Goal: Information Seeking & Learning: Learn about a topic

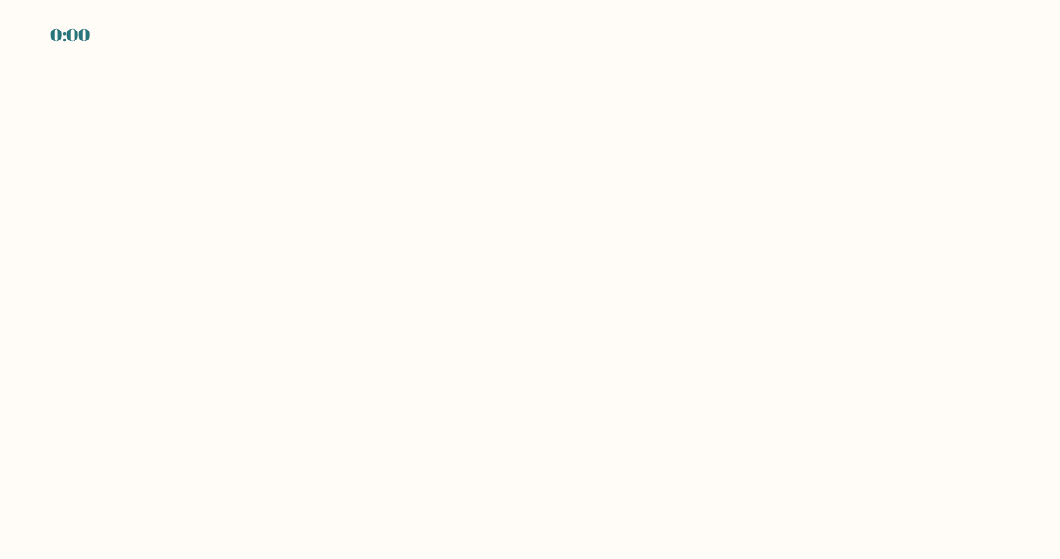
scroll to position [-3, 0]
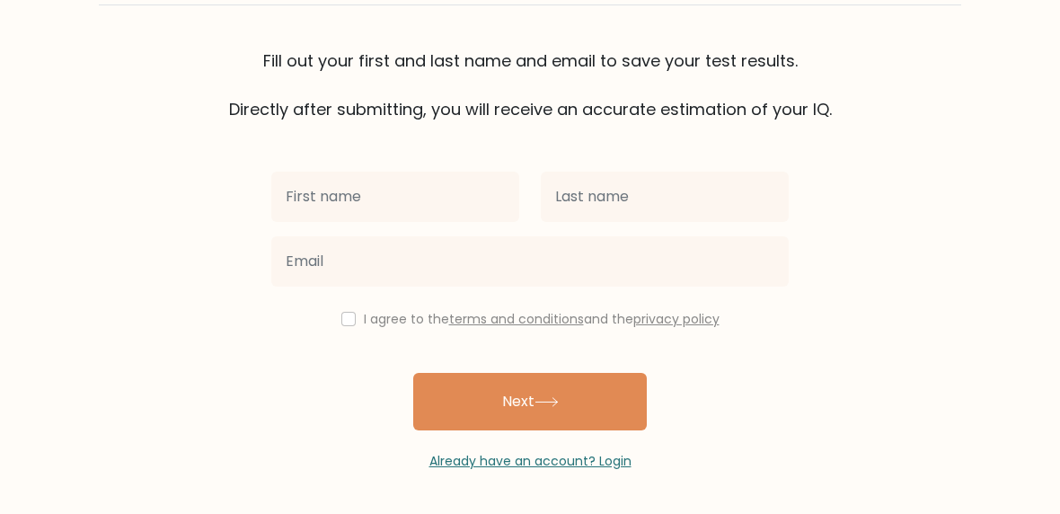
scroll to position [119, 0]
click at [318, 212] on input "text" at bounding box center [395, 197] width 248 height 50
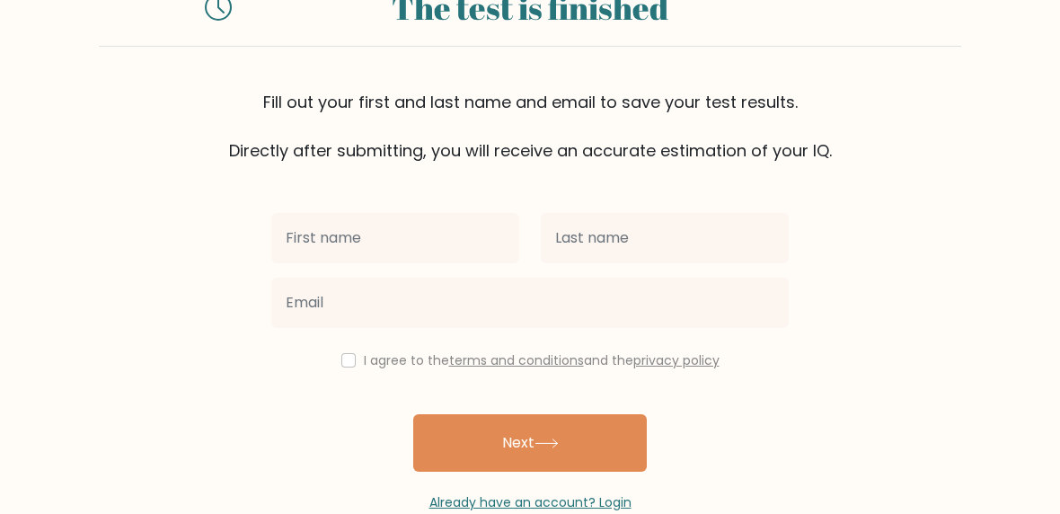
scroll to position [0, 0]
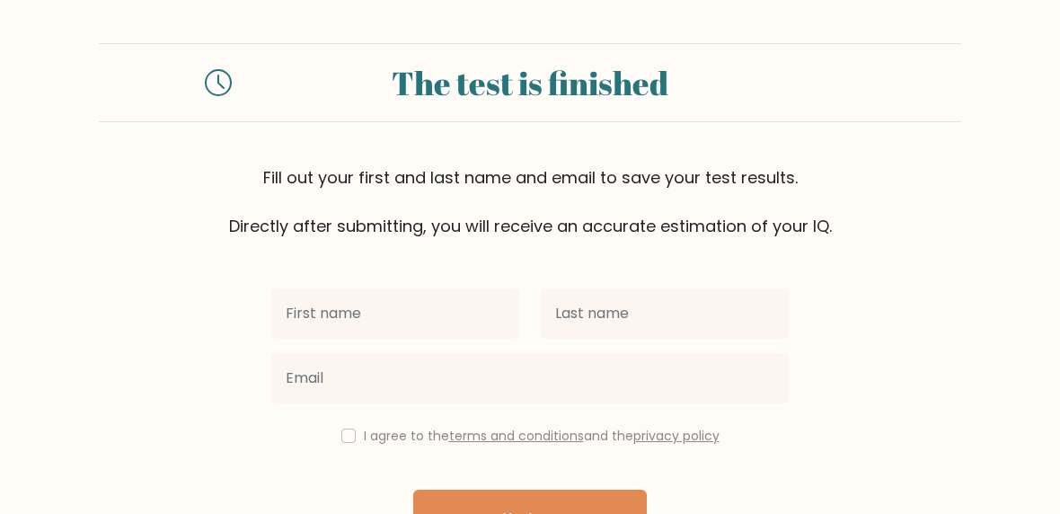
click at [447, 88] on div "The test is finished" at bounding box center [529, 82] width 553 height 49
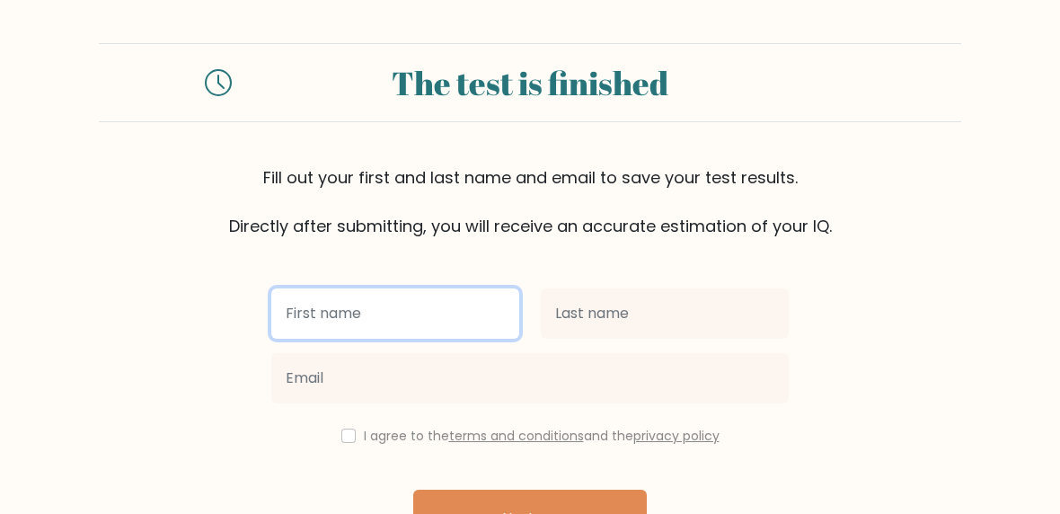
click at [387, 310] on input "text" at bounding box center [395, 313] width 248 height 50
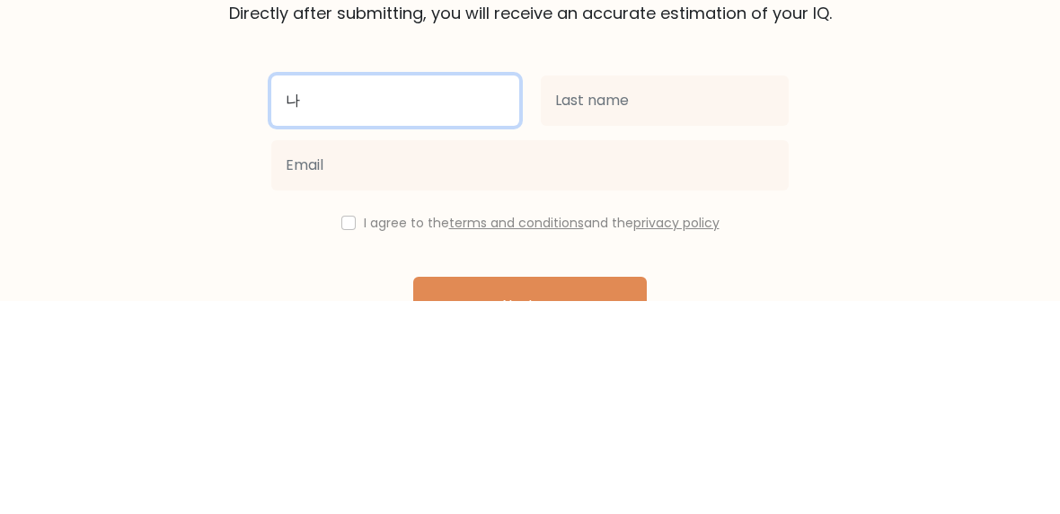
type input "나"
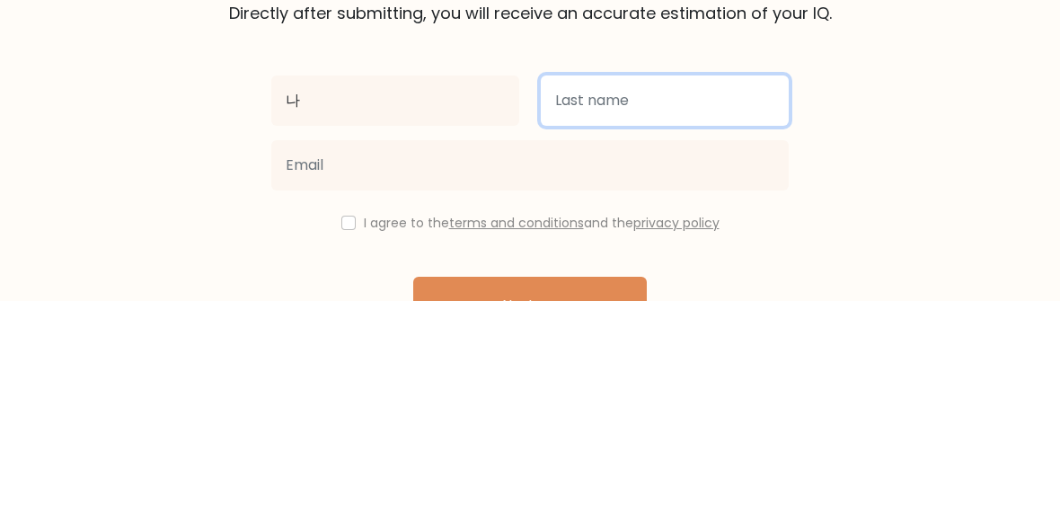
click at [695, 288] on input "text" at bounding box center [665, 313] width 248 height 50
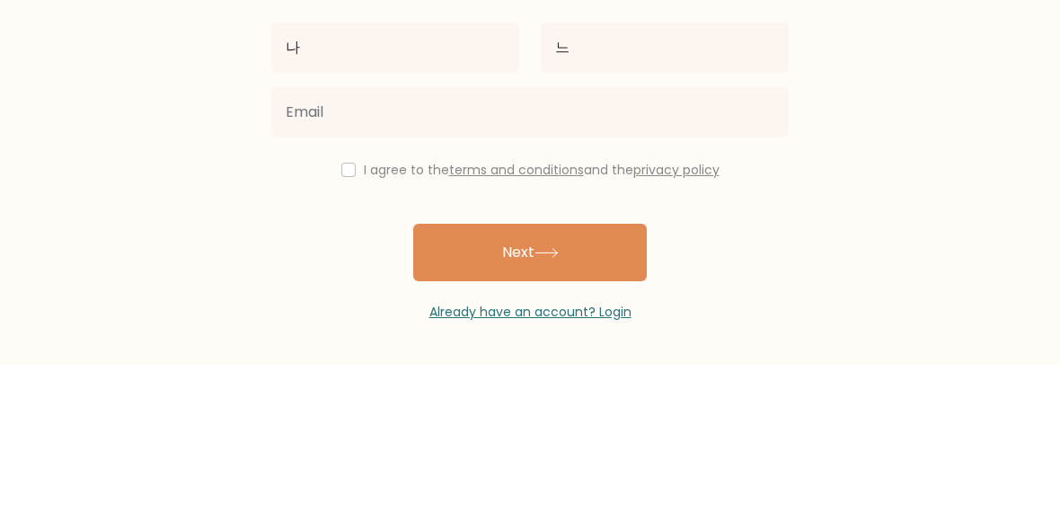
scroll to position [119, 0]
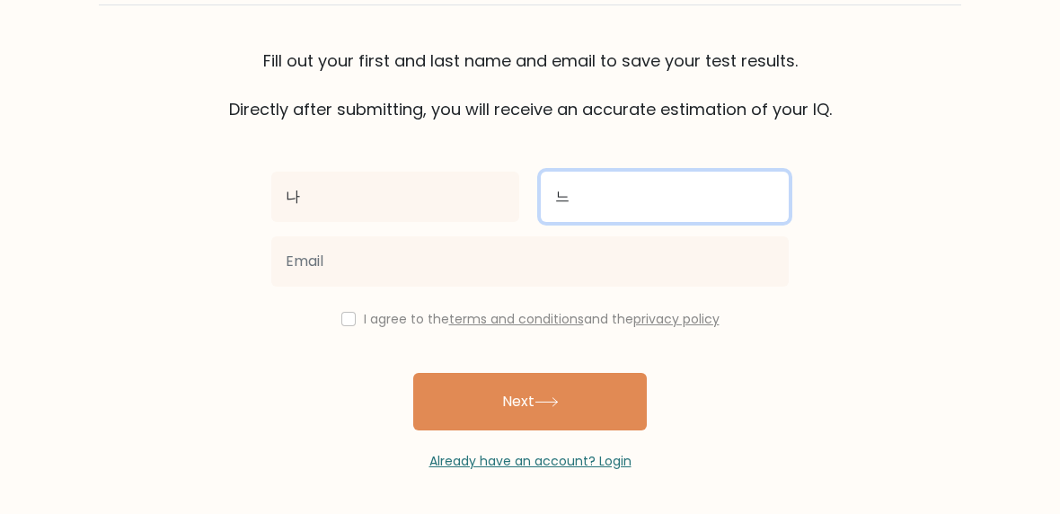
type input "느"
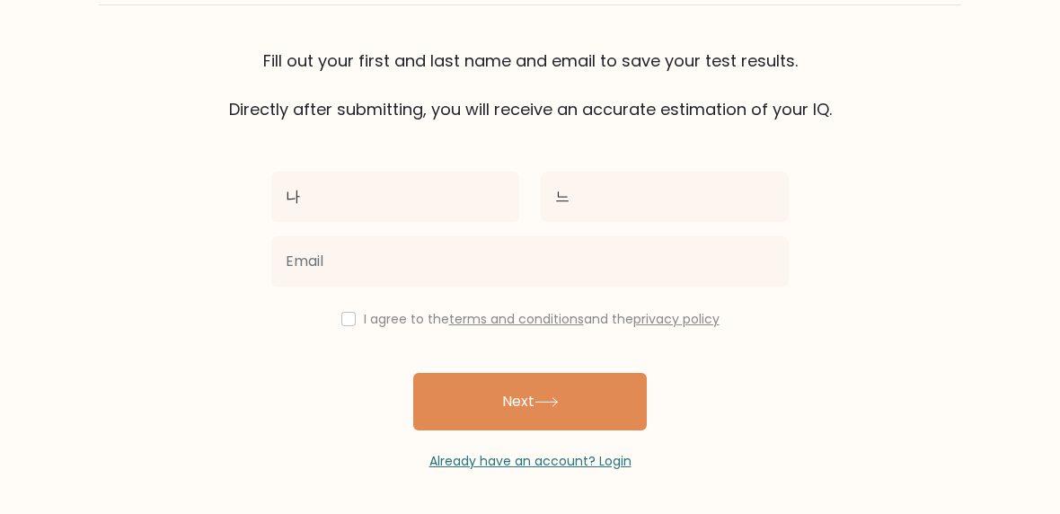
click at [477, 397] on button "Next" at bounding box center [530, 401] width 234 height 57
click at [494, 402] on button "Next" at bounding box center [530, 401] width 234 height 57
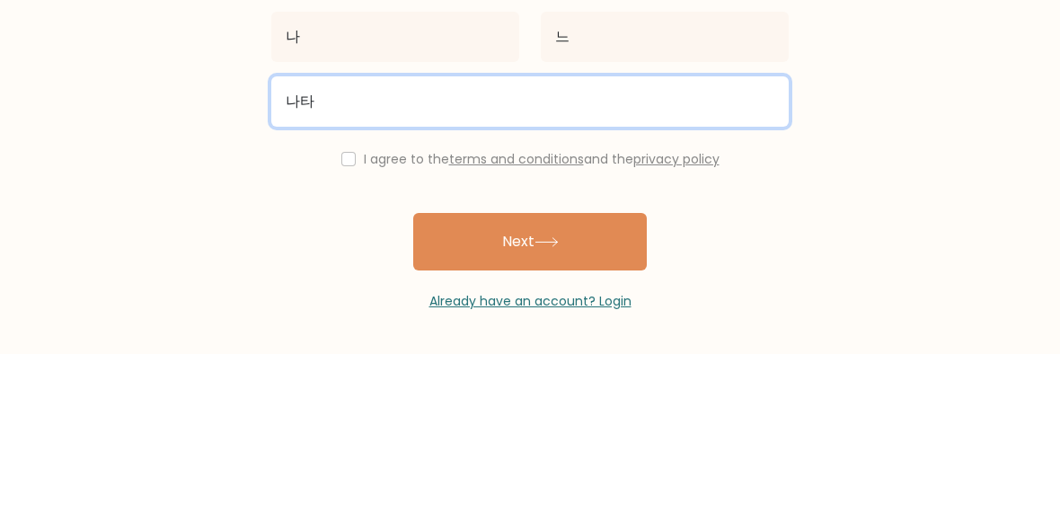
type input "나"
type input "dkdoodo@gmail.com"
click at [530, 373] on button "Next" at bounding box center [530, 401] width 234 height 57
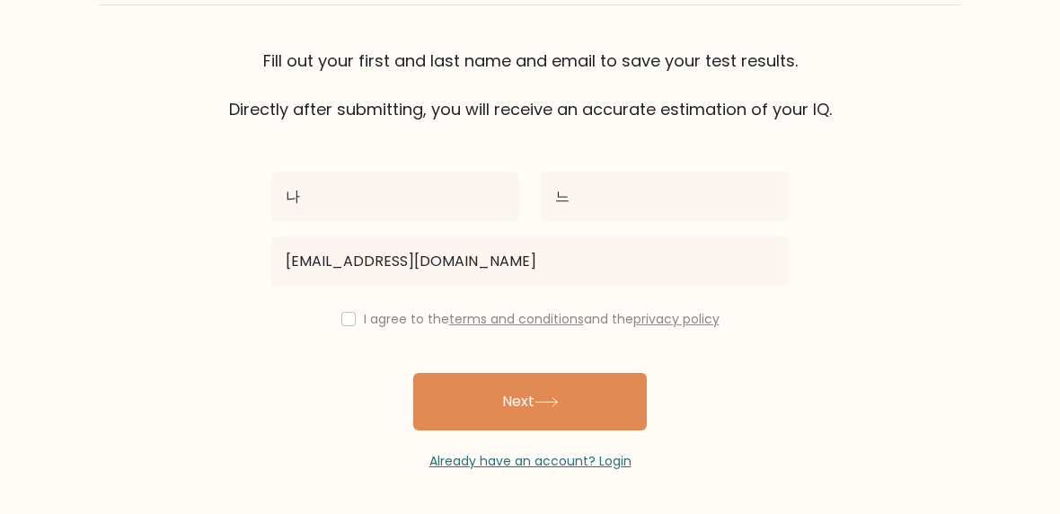
click at [640, 420] on button "Next" at bounding box center [530, 401] width 234 height 57
click at [348, 314] on input "checkbox" at bounding box center [348, 319] width 14 height 14
checkbox input "true"
click at [629, 398] on button "Next" at bounding box center [530, 401] width 234 height 57
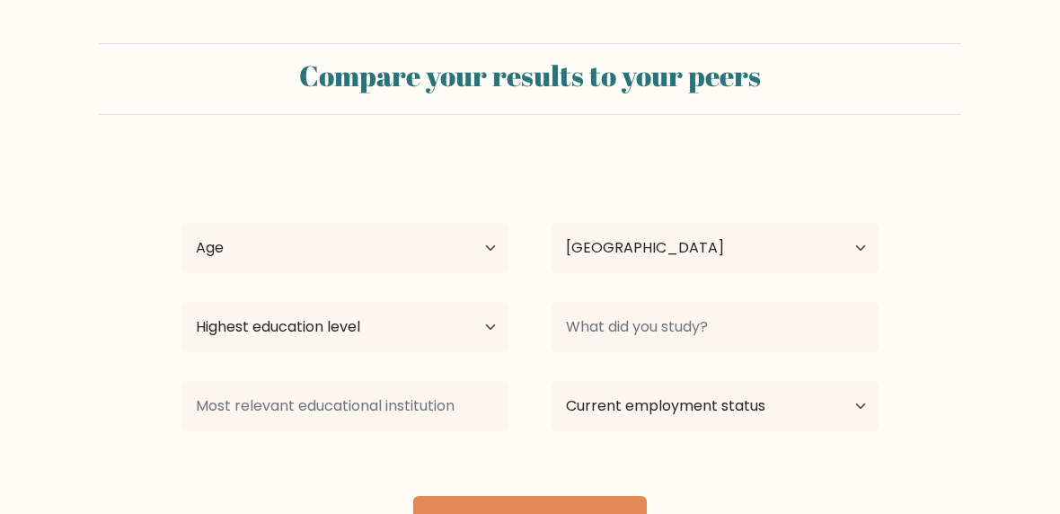
select select "KR"
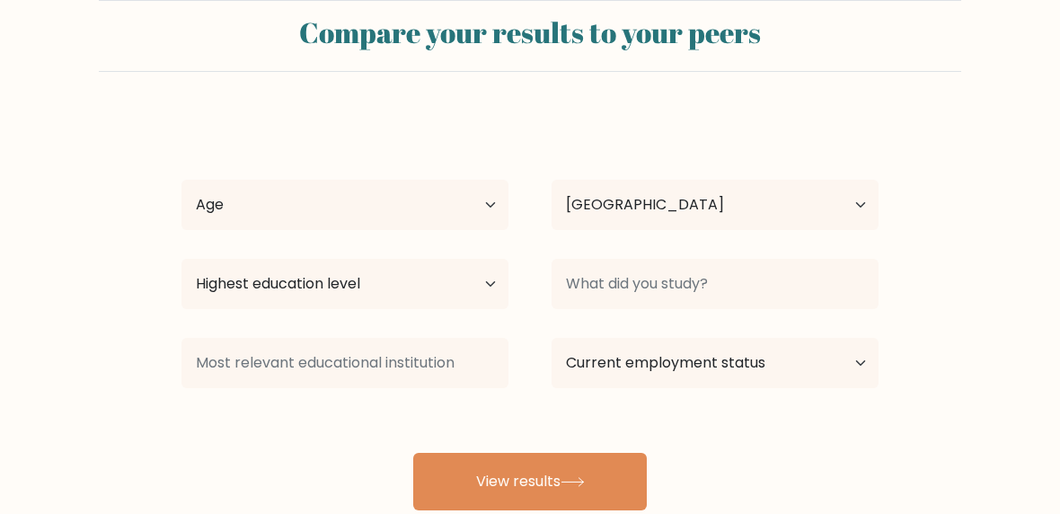
scroll to position [62, 0]
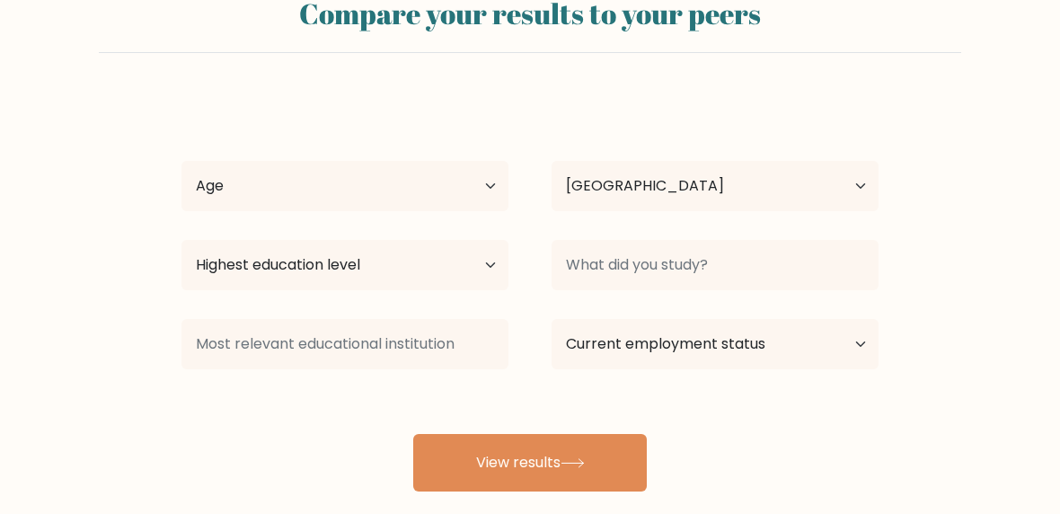
click at [469, 468] on button "View results" at bounding box center [530, 462] width 234 height 57
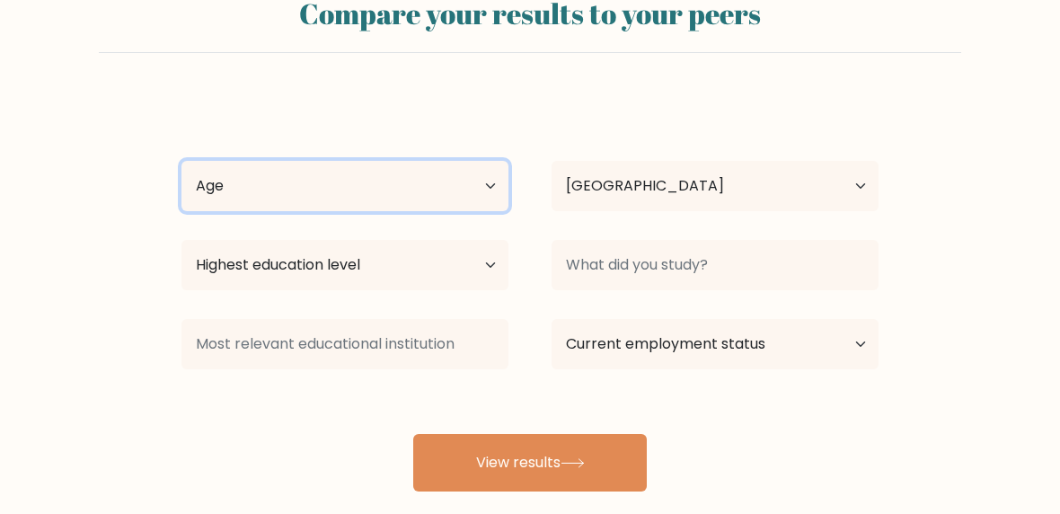
click at [354, 195] on select "Age Under 18 years old 18-24 years old 25-34 years old 35-44 years old 45-54 ye…" at bounding box center [344, 186] width 327 height 50
select select "25_34"
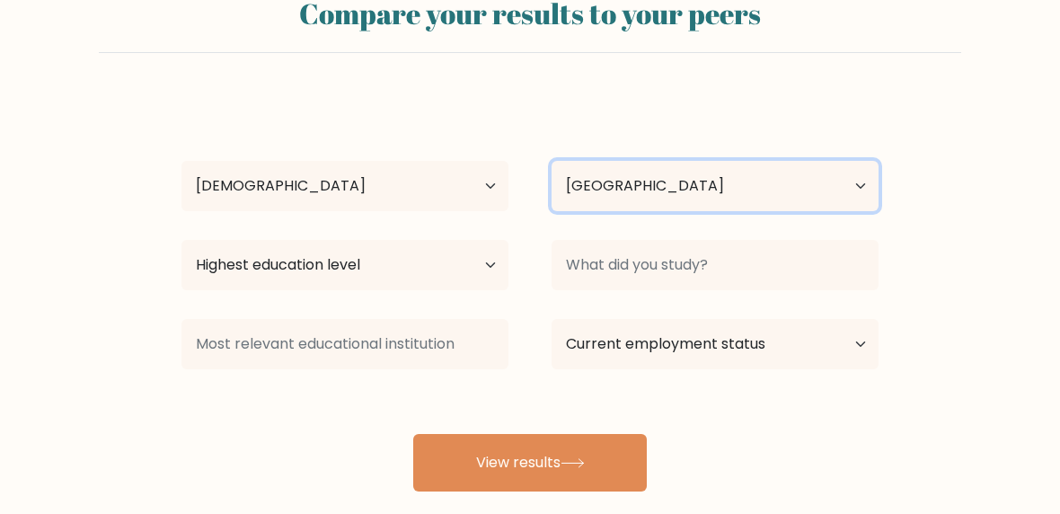
click at [798, 194] on select "Country Afghanistan Albania Algeria American Samoa Andorra Angola Anguilla Anta…" at bounding box center [715, 186] width 327 height 50
click at [780, 194] on select "Country Afghanistan Albania Algeria American Samoa Andorra Angola Anguilla Anta…" at bounding box center [715, 186] width 327 height 50
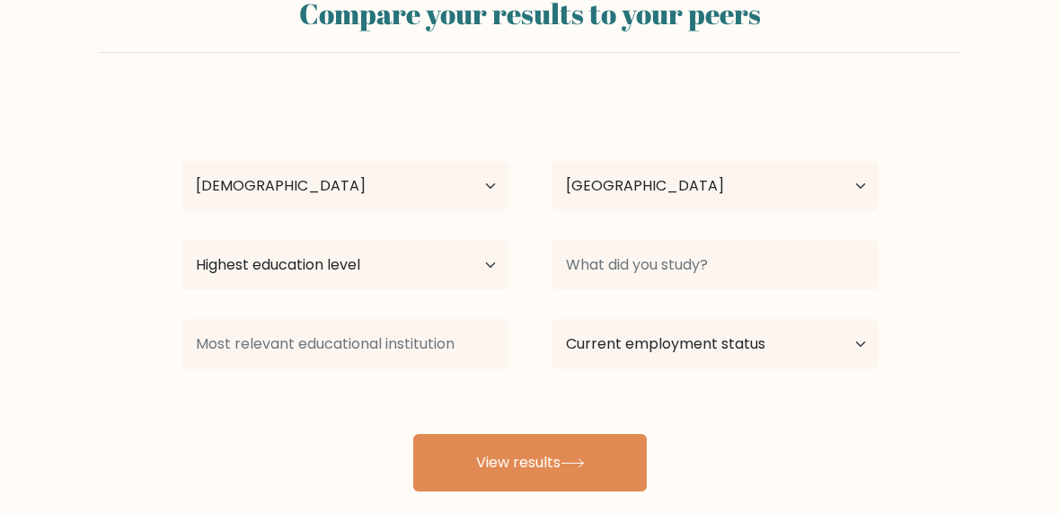
click at [643, 451] on button "View results" at bounding box center [530, 462] width 234 height 57
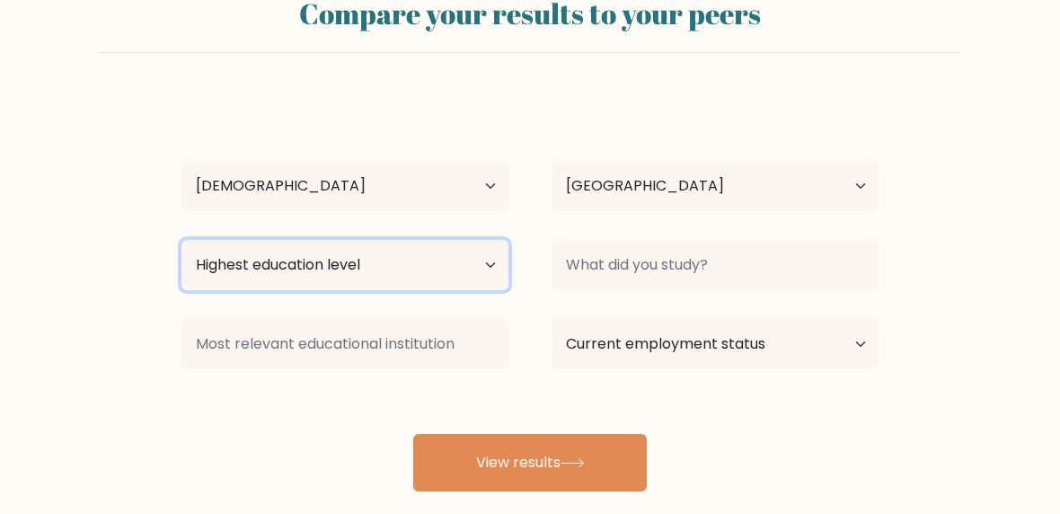
click at [217, 269] on select "Highest education level No schooling Primary Lower Secondary Upper Secondary Oc…" at bounding box center [344, 265] width 327 height 50
select select "doctoral_degree"
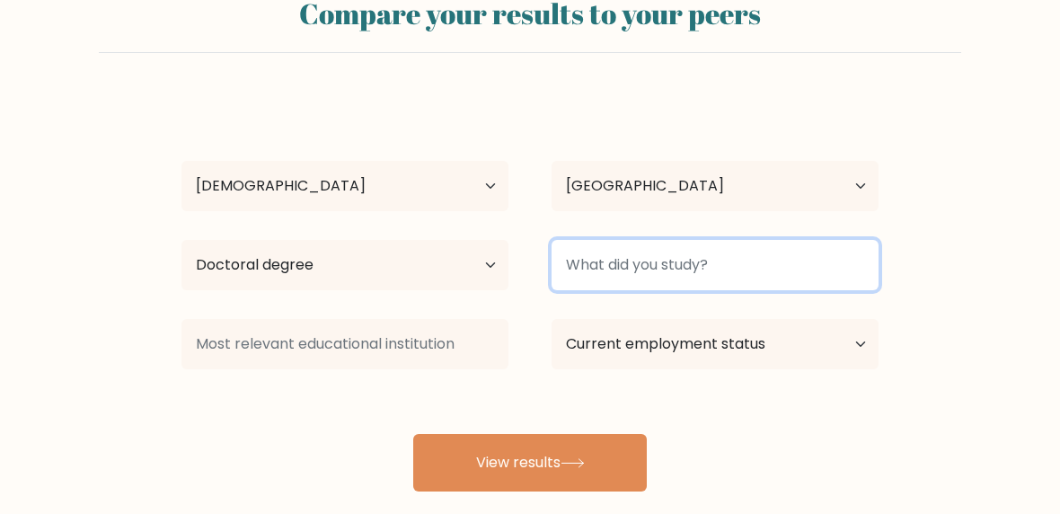
click at [744, 267] on input at bounding box center [715, 265] width 327 height 50
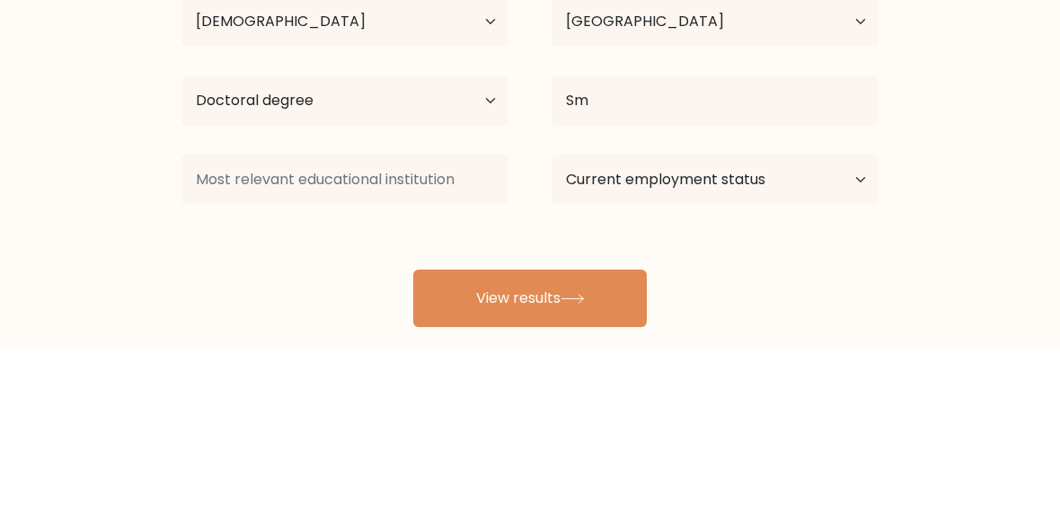
scroll to position [167, 0]
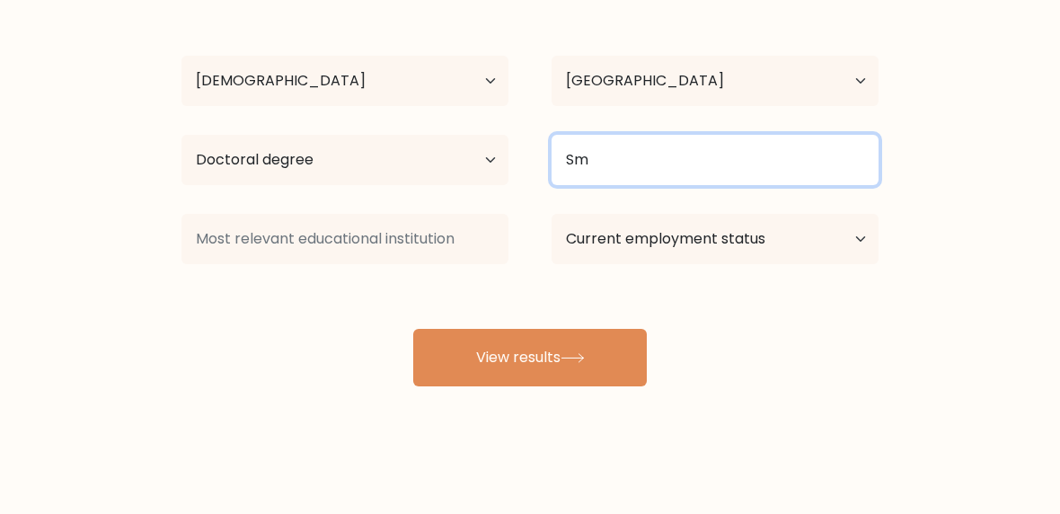
type input "Sm"
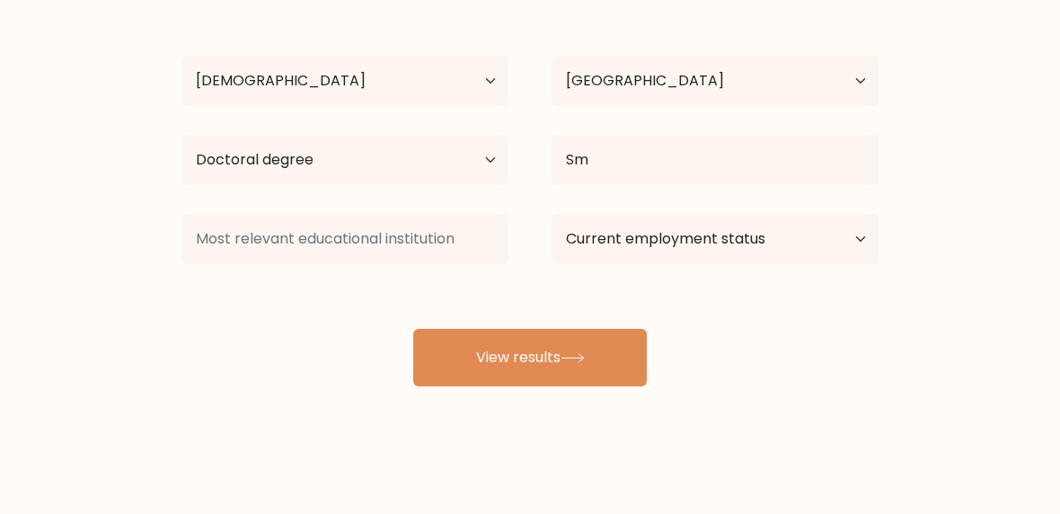
click at [580, 361] on icon at bounding box center [573, 358] width 24 height 10
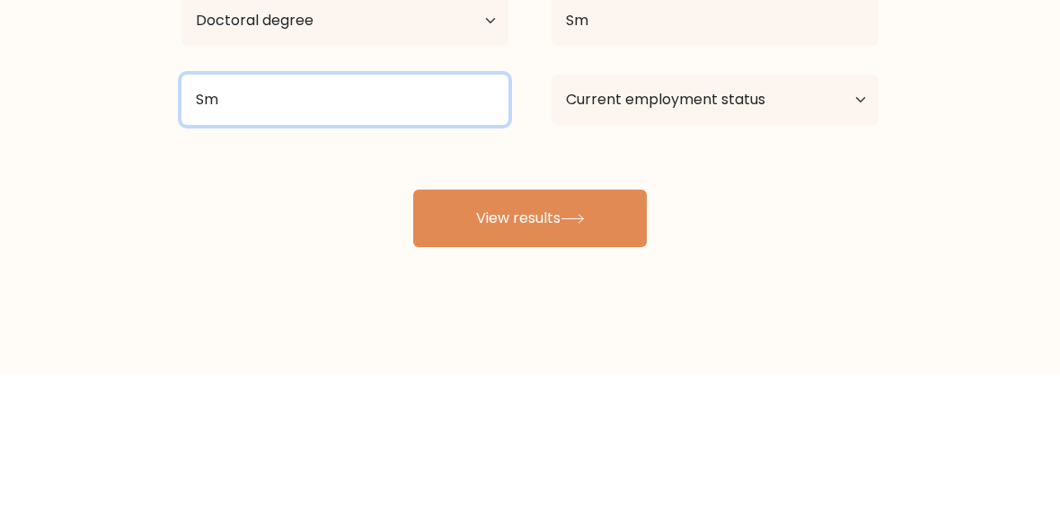
type input "Sm"
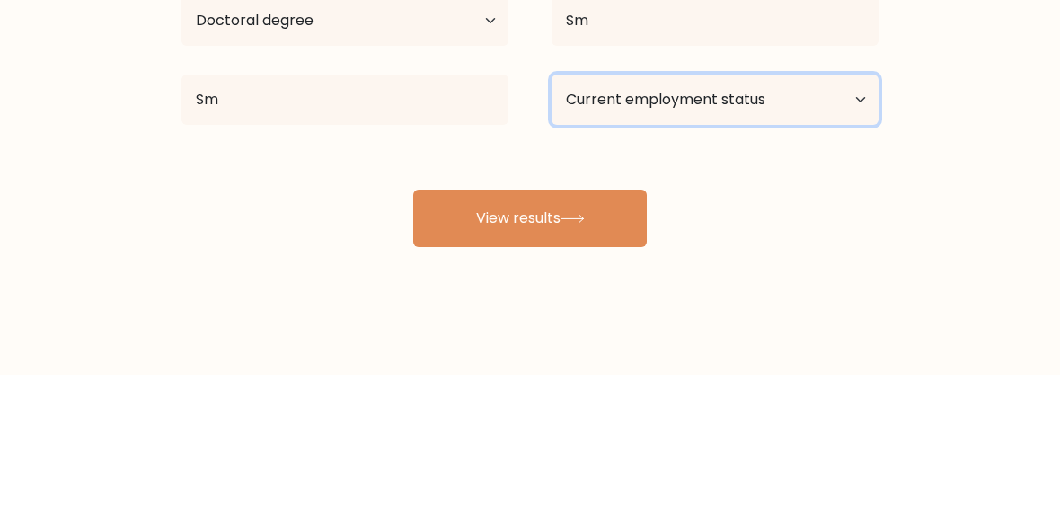
click at [777, 214] on select "Current employment status Employed Student Retired Other / prefer not to answer" at bounding box center [715, 239] width 327 height 50
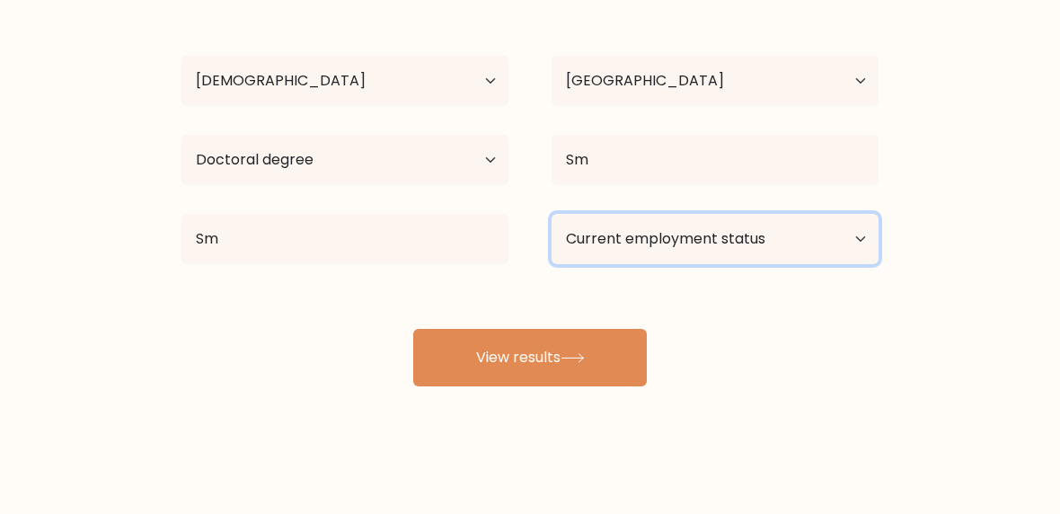
select select "other"
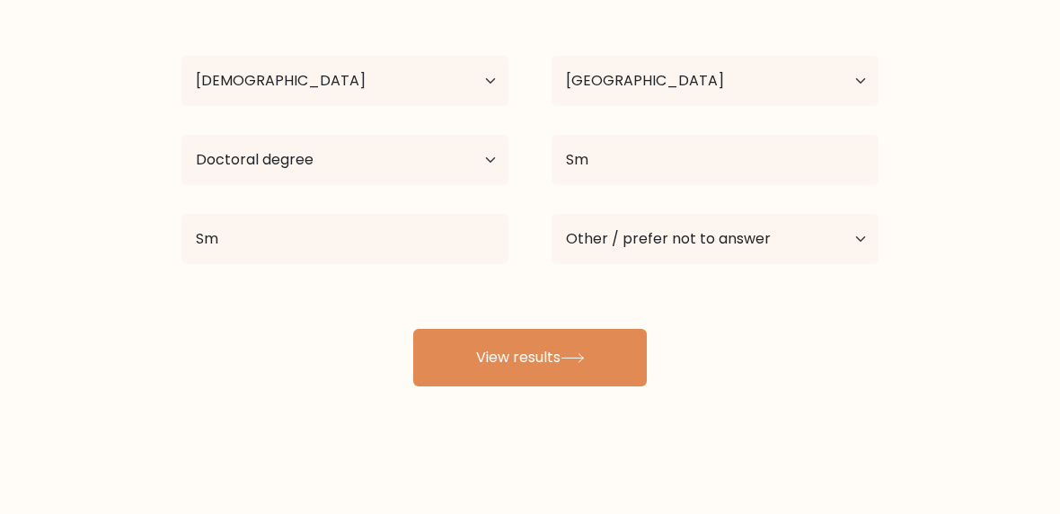
click at [561, 374] on button "View results" at bounding box center [530, 357] width 234 height 57
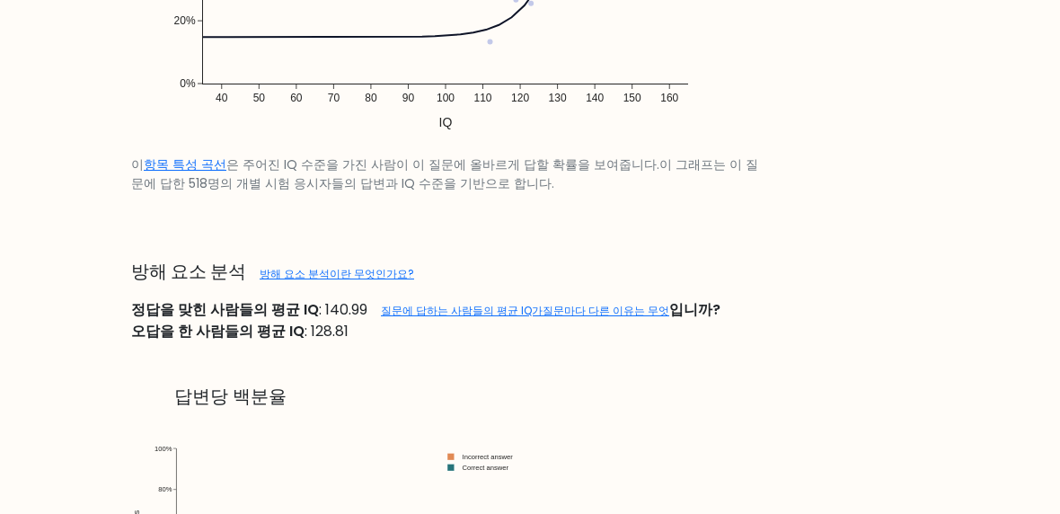
scroll to position [1498, 0]
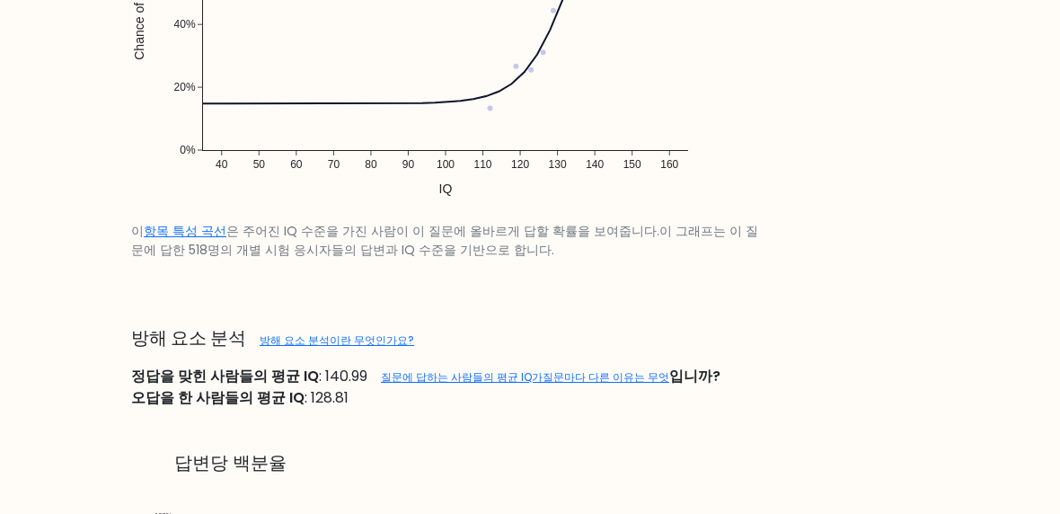
click at [349, 337] on font "방해 요소 분석이란 무엇인가요?" at bounding box center [337, 339] width 155 height 15
click at [421, 366] on font "정답을 맞힌 사람들의 평균 IQ : 140.99 질문에 답하는 사람들의 평균 IQ가 질문마다 다른 이유는 무엇 입니까?" at bounding box center [425, 376] width 589 height 21
click at [417, 396] on div "오답을 한 사람들의 평균 IQ : 128.81" at bounding box center [529, 398] width 819 height 22
click at [402, 383] on link "질문에 답하는 사람들의 평균 IQ가" at bounding box center [462, 376] width 162 height 15
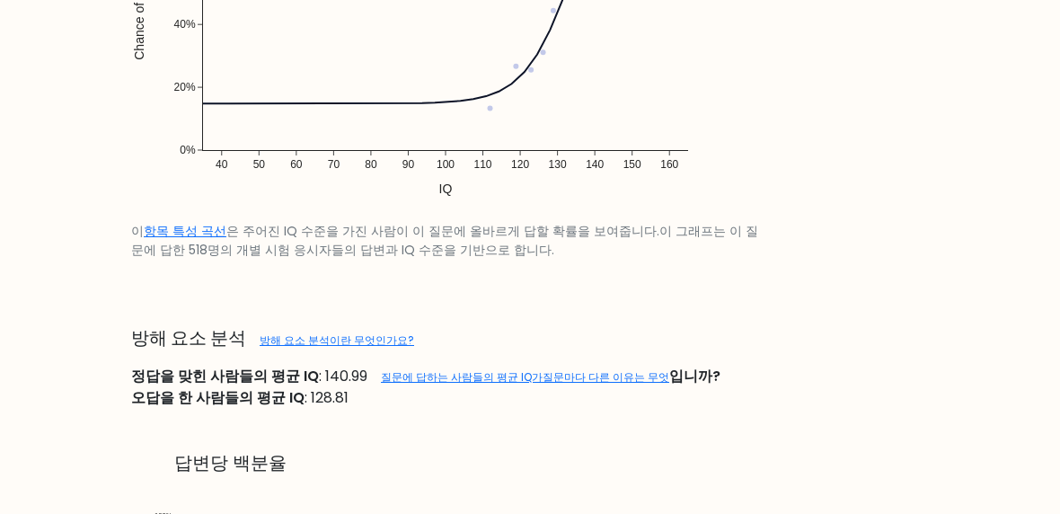
click at [492, 375] on link "질문에 답하는 사람들의 평균 IQ가" at bounding box center [462, 376] width 162 height 15
click at [491, 377] on link "질문에 답하는 사람들의 평균 IQ가" at bounding box center [462, 376] width 162 height 15
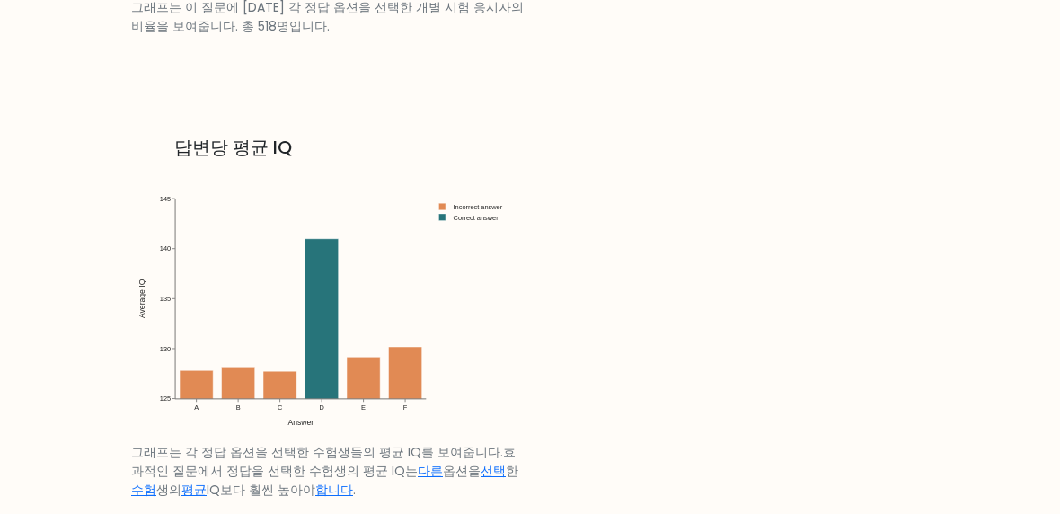
scroll to position [2267, 0]
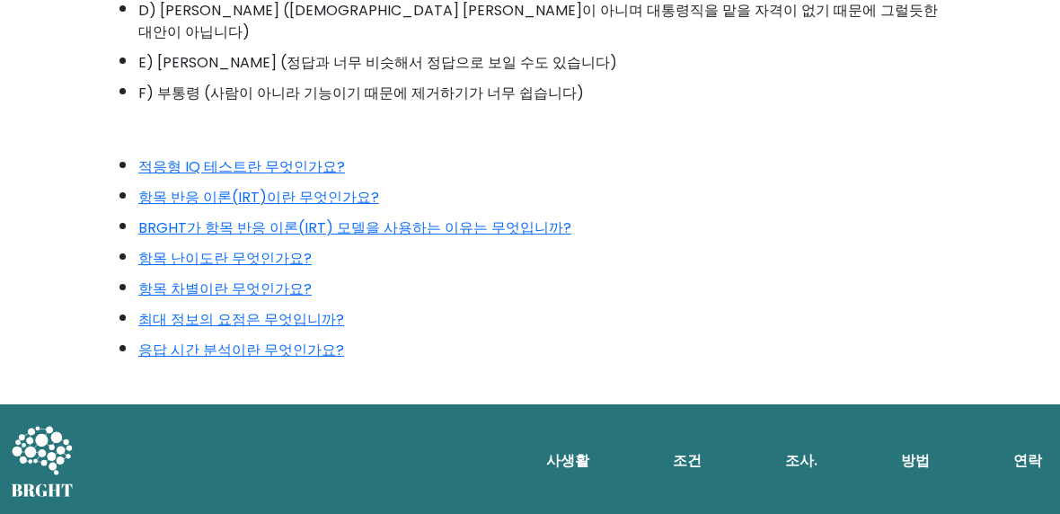
scroll to position [2087, 0]
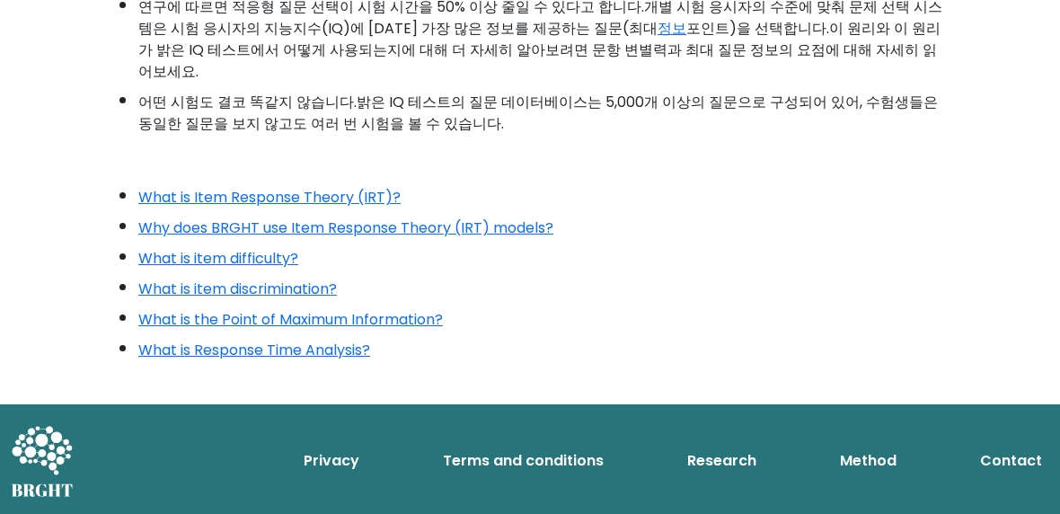
scroll to position [392, 0]
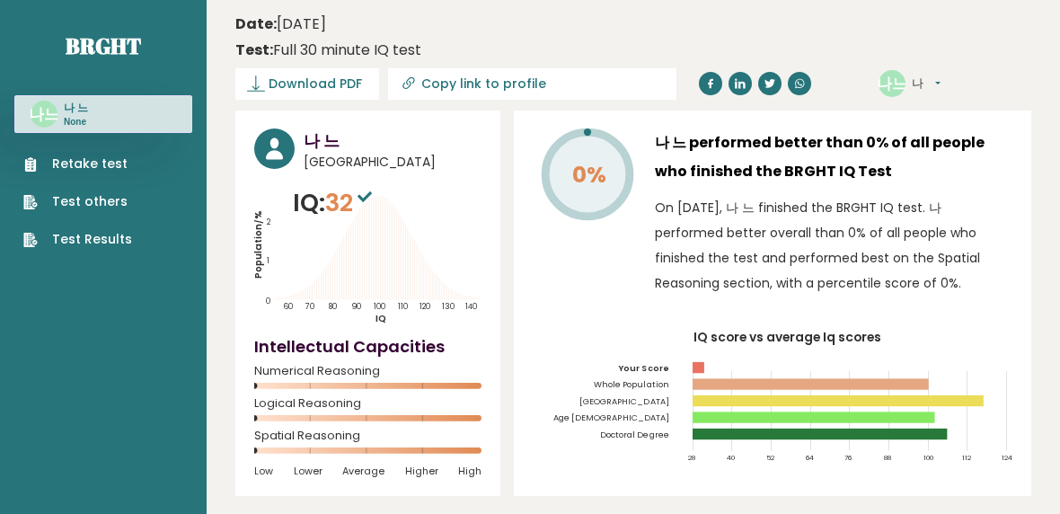
click at [51, 220] on ul "Retake test Test others Test Results" at bounding box center [77, 202] width 127 height 94
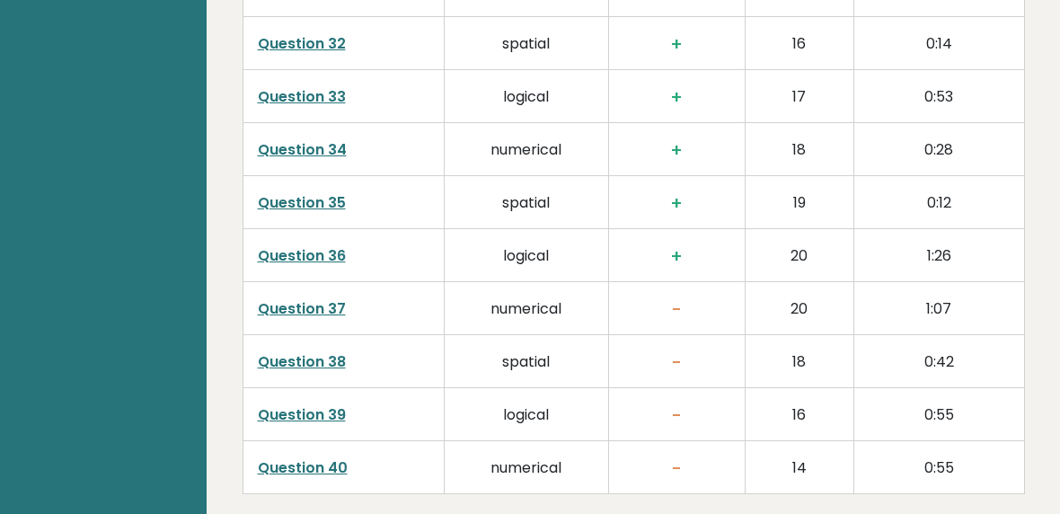
scroll to position [4241, 0]
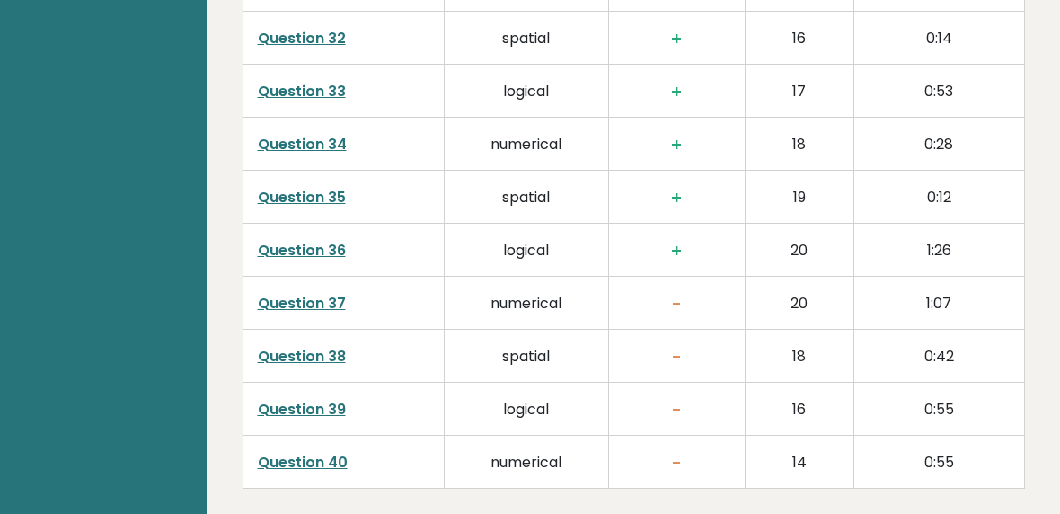
click at [280, 399] on link "Question 39" at bounding box center [302, 409] width 88 height 21
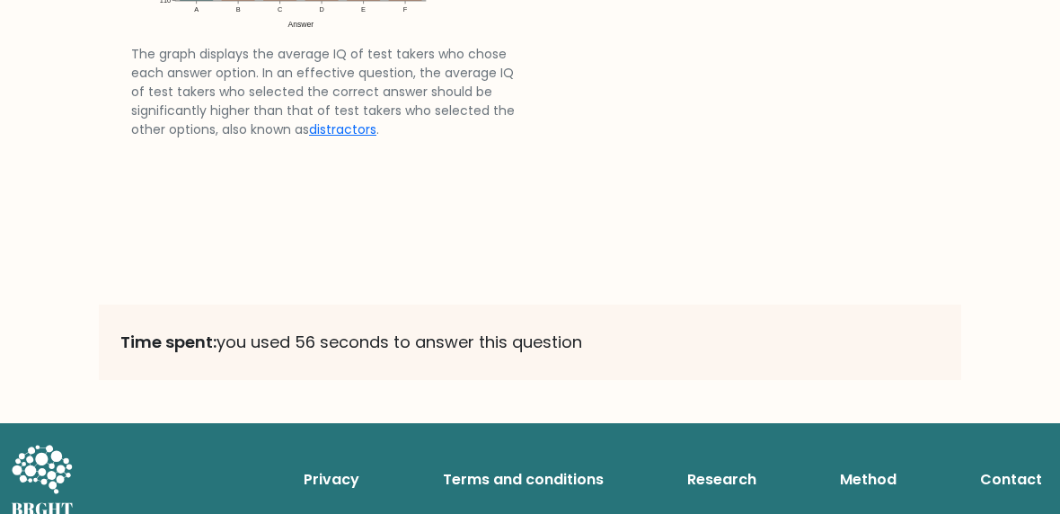
scroll to position [2757, 0]
